Goal: Task Accomplishment & Management: Use online tool/utility

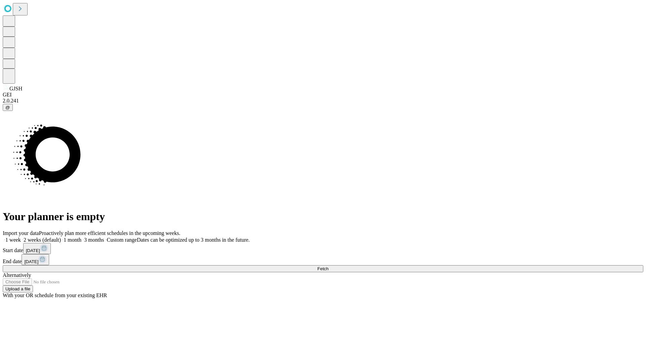
click at [328, 267] on span "Fetch" at bounding box center [322, 269] width 11 height 5
